Goal: Information Seeking & Learning: Check status

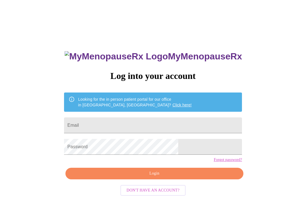
click at [144, 128] on input "Email" at bounding box center [153, 126] width 178 height 16
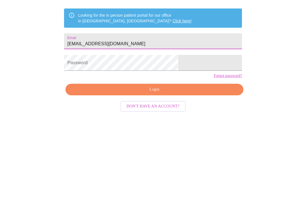
type input "[EMAIL_ADDRESS][DOMAIN_NAME]"
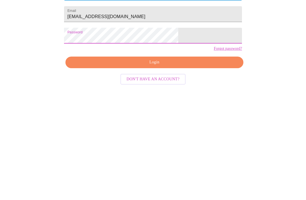
click at [169, 170] on span "Login" at bounding box center [154, 173] width 165 height 7
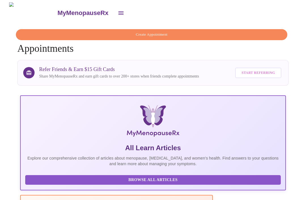
click at [118, 11] on icon "open drawer" at bounding box center [121, 13] width 7 height 7
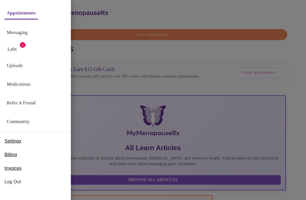
click at [254, 49] on div at bounding box center [153, 100] width 306 height 200
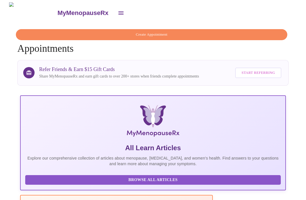
click at [118, 10] on icon "open drawer" at bounding box center [121, 13] width 7 height 7
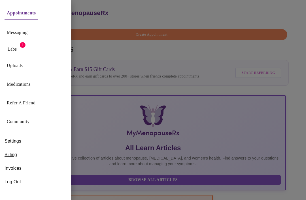
click at [20, 67] on link "Uploads" at bounding box center [15, 66] width 16 height 8
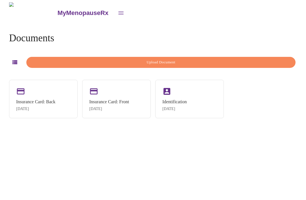
click at [118, 12] on icon "open drawer" at bounding box center [121, 13] width 7 height 7
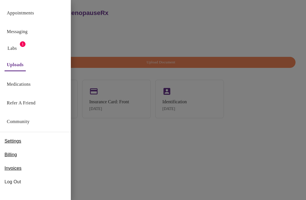
click at [17, 46] on link "Labs" at bounding box center [12, 49] width 9 height 8
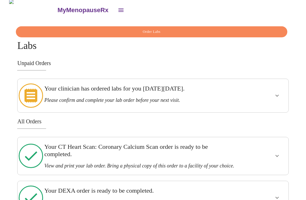
scroll to position [3, 0]
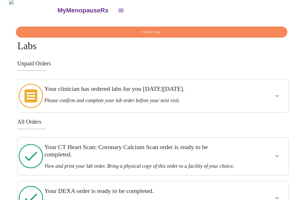
click at [278, 94] on icon "show more" at bounding box center [277, 96] width 7 height 7
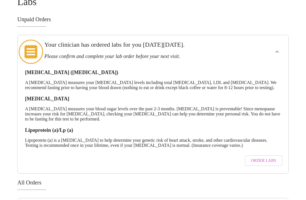
scroll to position [0, 0]
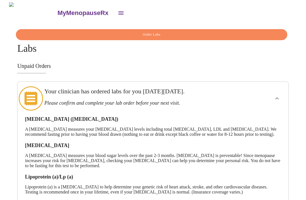
click at [118, 10] on icon "open drawer" at bounding box center [121, 13] width 7 height 7
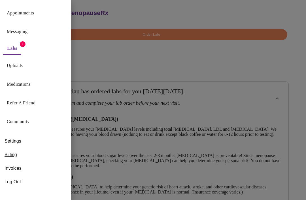
click at [14, 143] on span "Settings" at bounding box center [13, 141] width 17 height 7
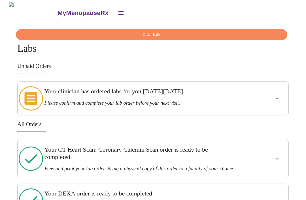
click at [59, 10] on h3 "MyMenopauseRx" at bounding box center [83, 12] width 51 height 7
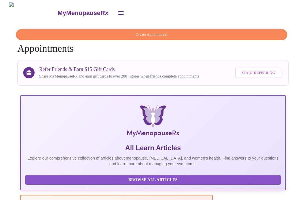
click at [65, 14] on h3 "MyMenopauseRx" at bounding box center [83, 12] width 51 height 7
click at [118, 12] on icon "open drawer" at bounding box center [121, 13] width 7 height 7
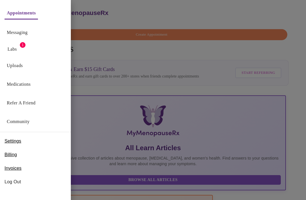
click at [15, 171] on span "Invoices" at bounding box center [13, 168] width 17 height 7
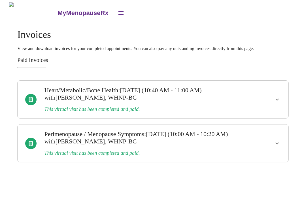
click at [119, 11] on icon "open drawer" at bounding box center [121, 12] width 5 height 3
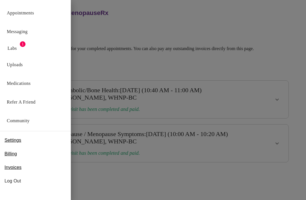
click at [12, 156] on span "Billing" at bounding box center [11, 154] width 12 height 7
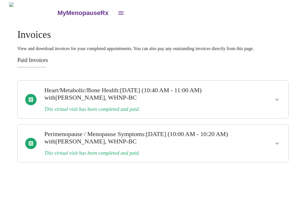
click at [118, 12] on icon "open drawer" at bounding box center [121, 13] width 7 height 7
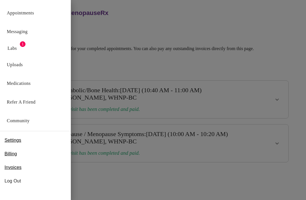
click at [31, 82] on link "Medications" at bounding box center [19, 84] width 24 height 8
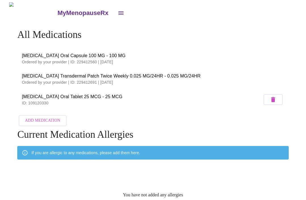
click at [118, 10] on icon "open drawer" at bounding box center [121, 13] width 7 height 7
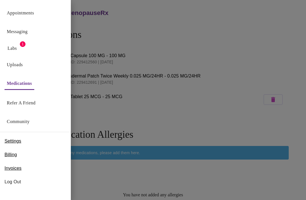
click at [33, 12] on link "Appointments" at bounding box center [20, 13] width 27 height 8
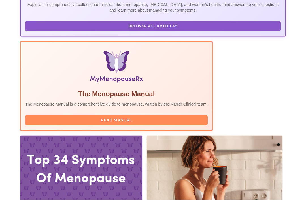
scroll to position [154, 0]
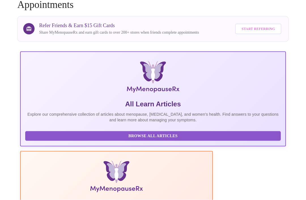
scroll to position [0, 0]
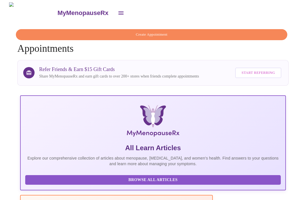
click at [119, 11] on icon "open drawer" at bounding box center [121, 12] width 5 height 3
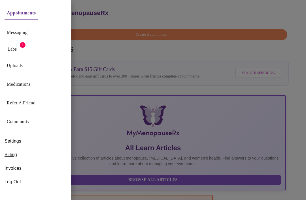
click at [13, 50] on link "Labs" at bounding box center [12, 49] width 9 height 8
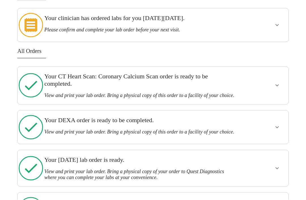
scroll to position [85, 0]
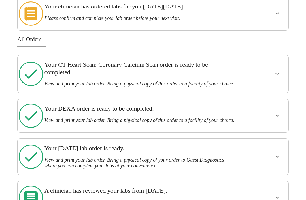
click at [280, 154] on icon "show more" at bounding box center [277, 157] width 7 height 7
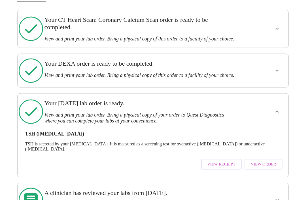
scroll to position [130, 0]
click at [271, 161] on span "View Order" at bounding box center [264, 164] width 26 height 7
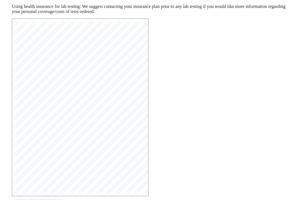
scroll to position [96, 0]
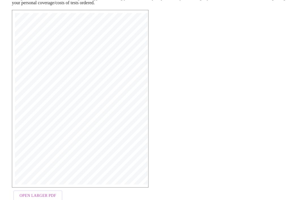
click at [43, 200] on span "Open Larger PDF" at bounding box center [38, 196] width 37 height 7
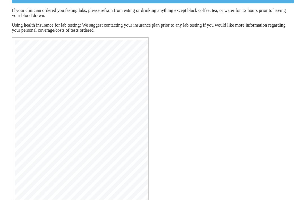
scroll to position [63, 0]
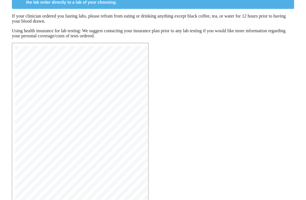
click at [60, 113] on span "Name: Meghan Matz, WHNP-BC" at bounding box center [58, 112] width 88 height 3
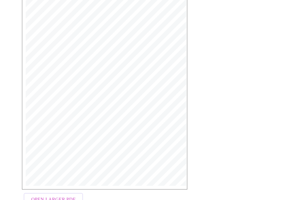
scroll to position [115, 0]
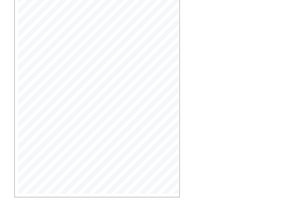
click at [77, 74] on span "899 TSH (Thyroid Stimulating Hormone) | CPT: 84443 | Dx:" at bounding box center [64, 75] width 100 height 3
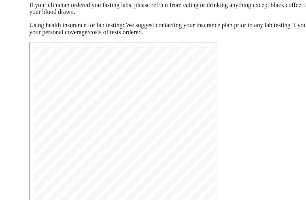
scroll to position [0, 0]
